Goal: Check status

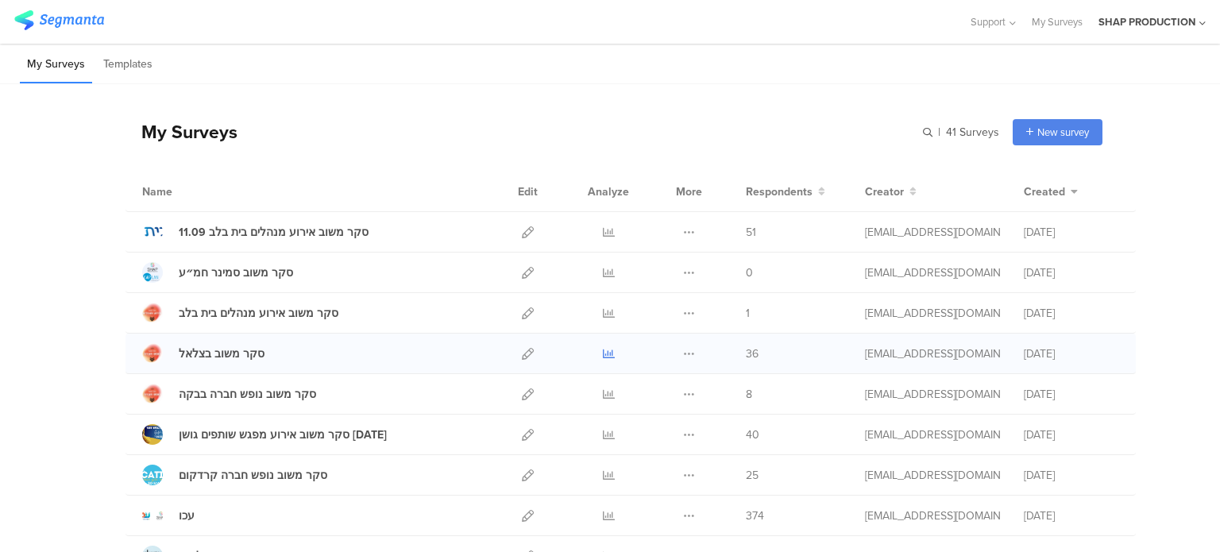
click at [603, 356] on icon at bounding box center [609, 354] width 12 height 12
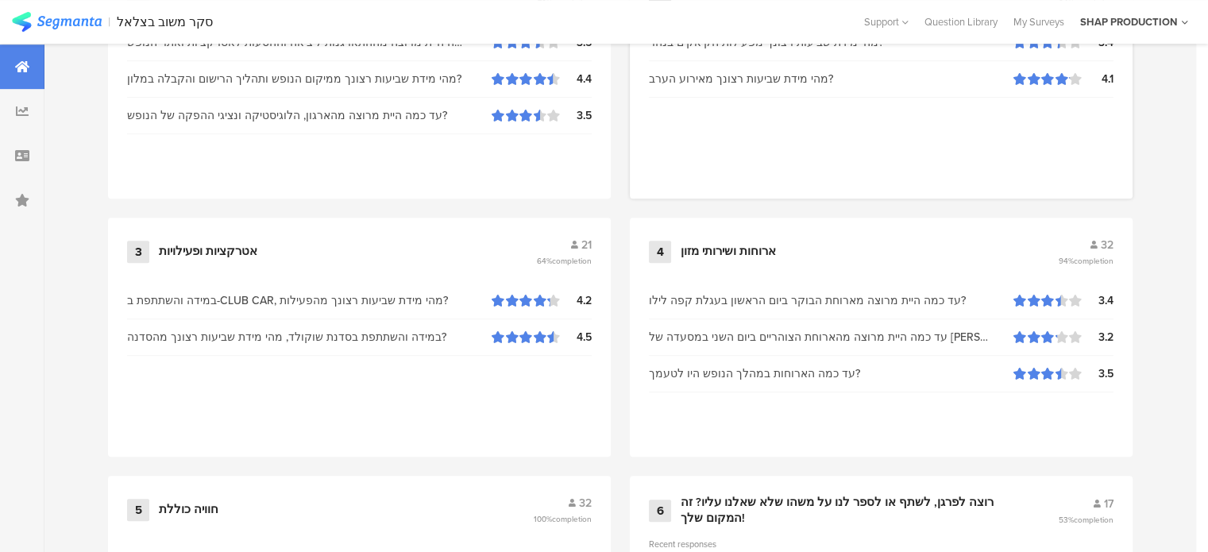
scroll to position [684, 0]
